Goal: Check status: Check status

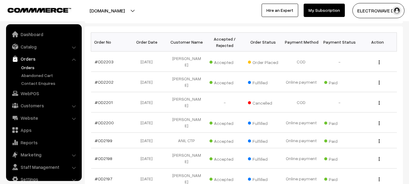
scroll to position [10, 0]
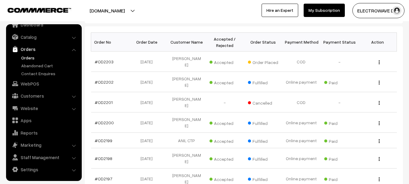
click at [27, 56] on link "Orders" at bounding box center [50, 57] width 60 height 6
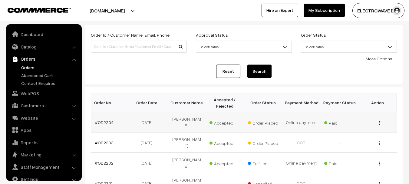
scroll to position [10, 0]
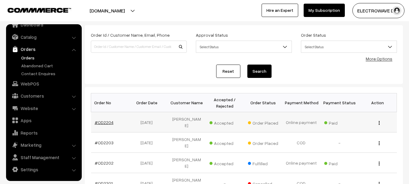
click at [102, 119] on link "#OD2204" at bounding box center [104, 121] width 19 height 5
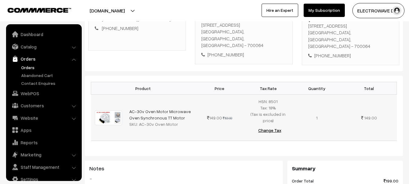
scroll to position [10, 0]
